Goal: Task Accomplishment & Management: Complete application form

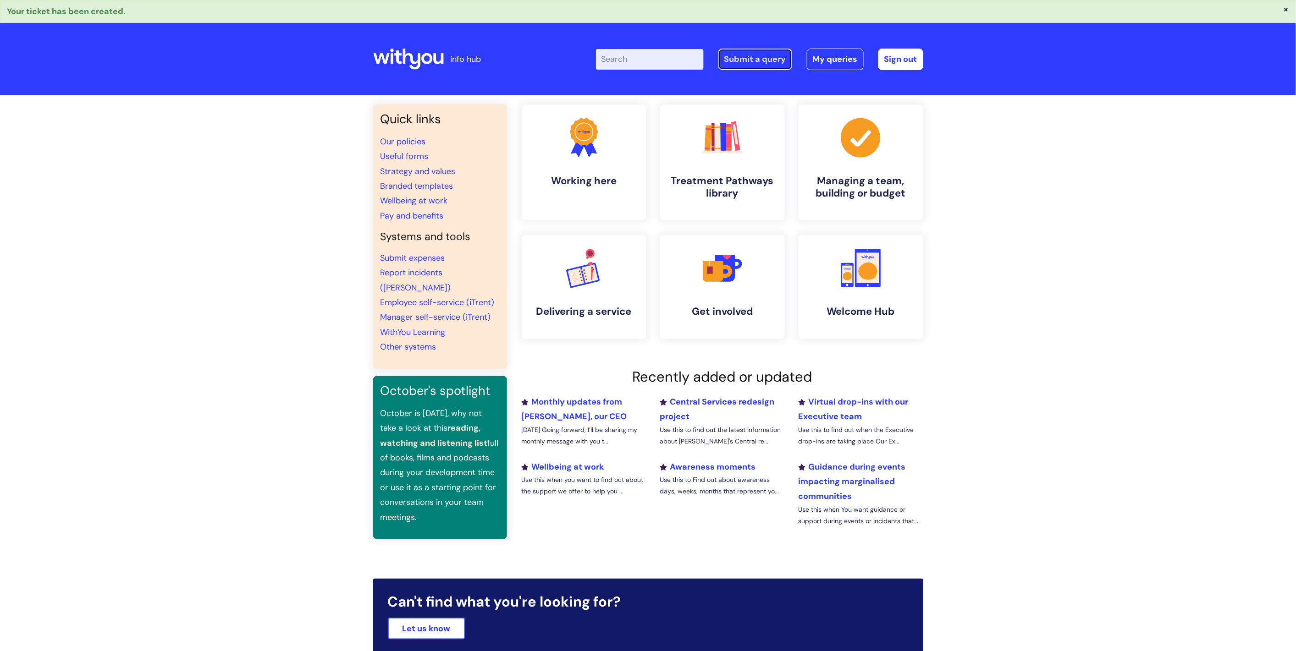
click at [739, 67] on link "Submit a query" at bounding box center [755, 59] width 74 height 21
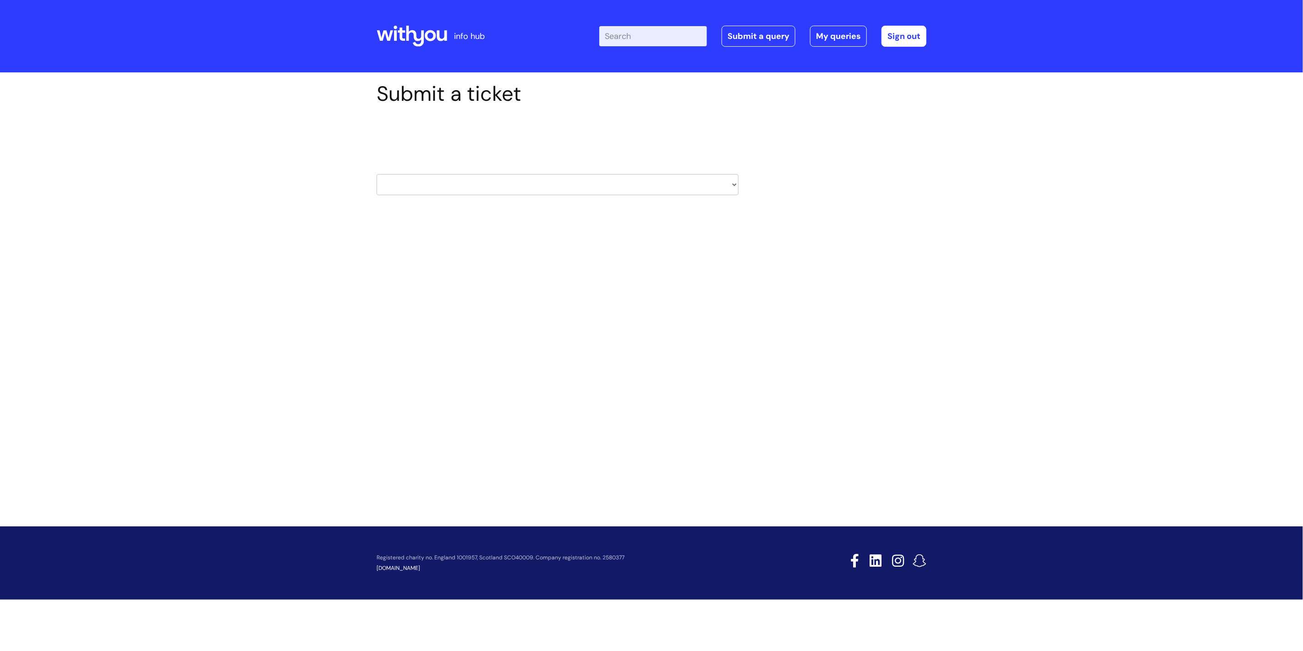
click at [564, 187] on select "HR / People IT and Support Clinical Drug Alerts Finance Accounts Data Support T…" at bounding box center [558, 184] width 362 height 21
select select "hr_/_people"
click at [377, 174] on select "HR / People IT and Support Clinical Drug Alerts Finance Accounts Data Support T…" at bounding box center [558, 184] width 362 height 21
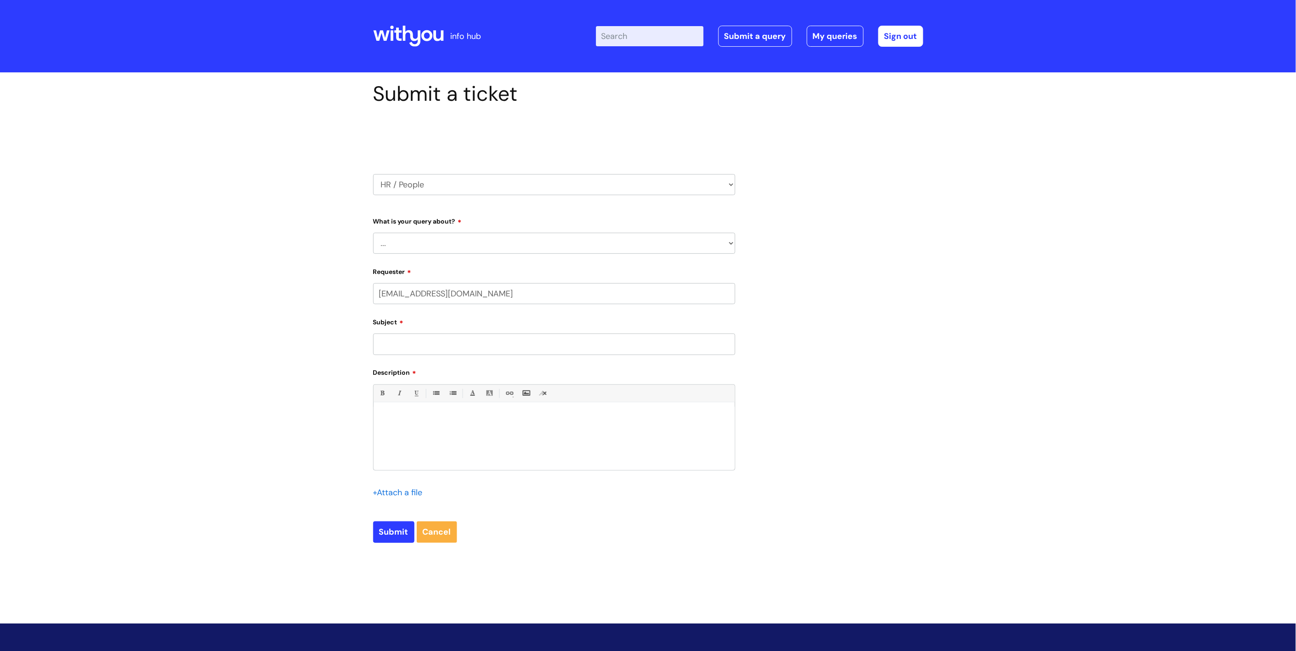
click at [533, 239] on select "... Absence Query Holiday Query Employee change request General HR Query iTrent…" at bounding box center [554, 243] width 362 height 21
select select "Employee change request"
click at [373, 233] on select "... Absence Query Holiday Query Employee change request General HR Query iTrent…" at bounding box center [554, 243] width 362 height 21
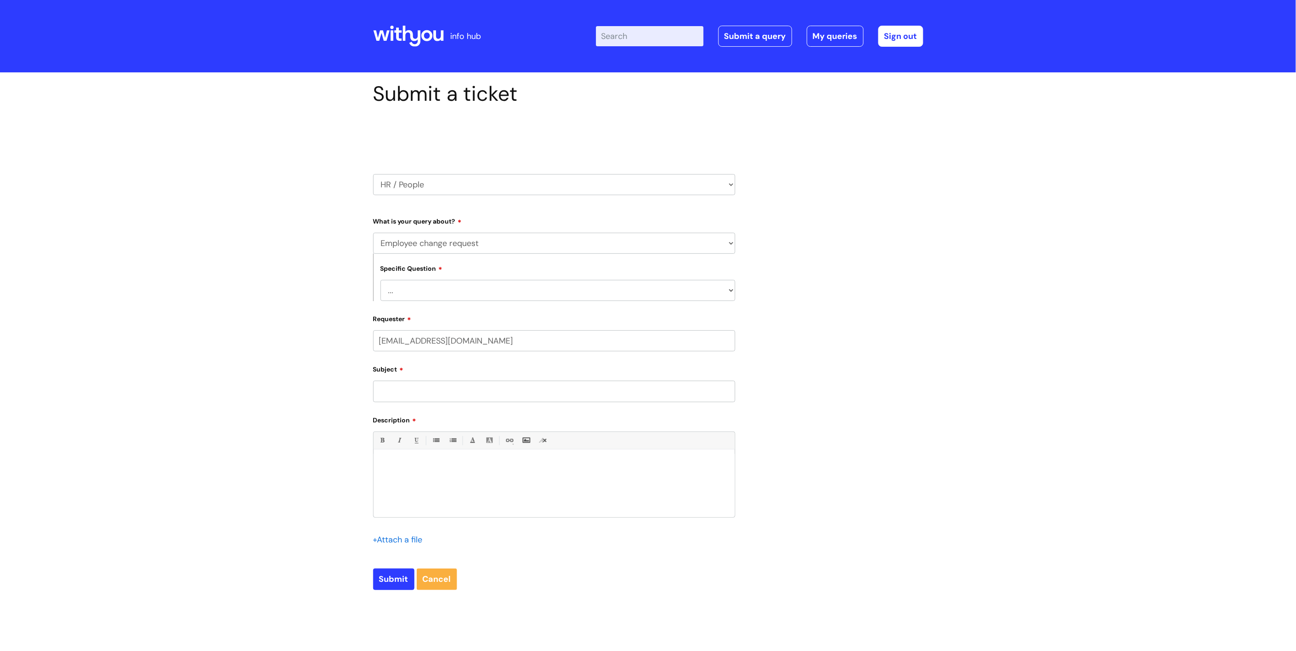
click at [512, 289] on select "... General employee change query Chasing update on employee change form progre…" at bounding box center [557, 290] width 355 height 21
select select "General employee change query"
click at [380, 280] on select "... General employee change query Chasing update on employee change form progre…" at bounding box center [557, 290] width 355 height 21
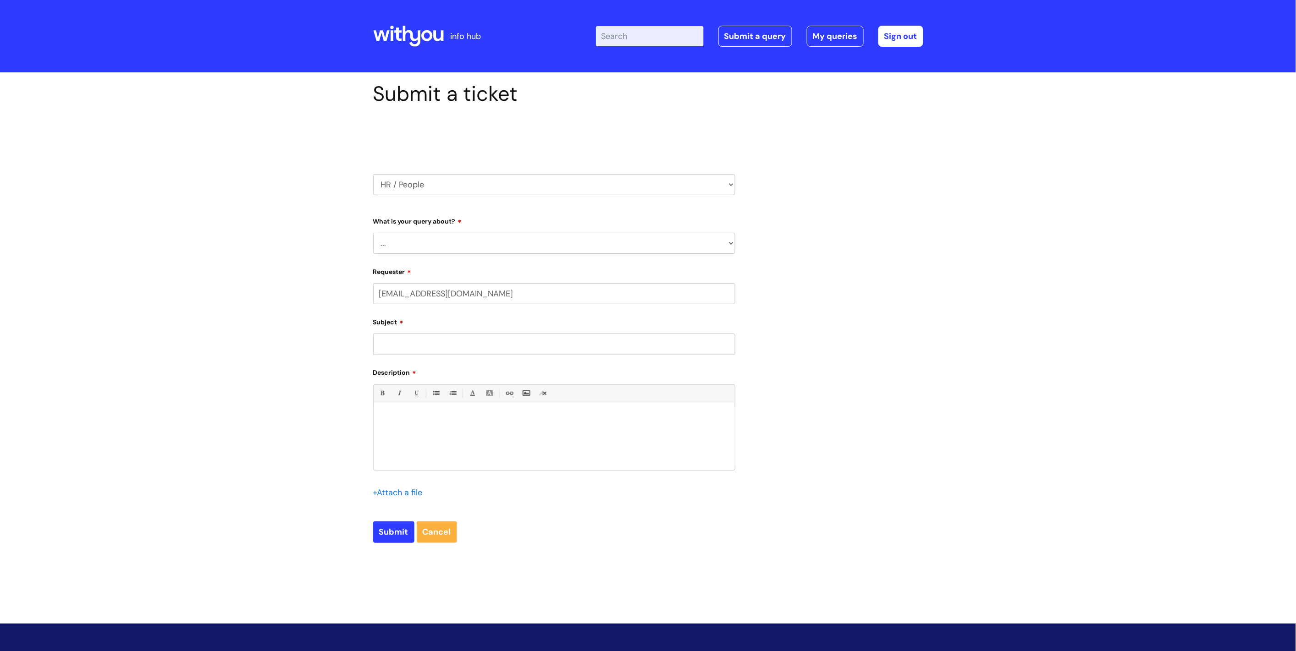
click at [566, 250] on select "... Absence Query Holiday Query Employee change request General HR Query iTrent…" at bounding box center [554, 243] width 362 height 21
click at [445, 237] on select "... Absence Query Holiday Query Employee change request General HR Query iTrent…" at bounding box center [554, 243] width 362 height 21
click at [625, 235] on select "... Absence Query Holiday Query Employee change request General HR Query iTrent…" at bounding box center [554, 243] width 362 height 21
